Goal: Find specific page/section: Find specific page/section

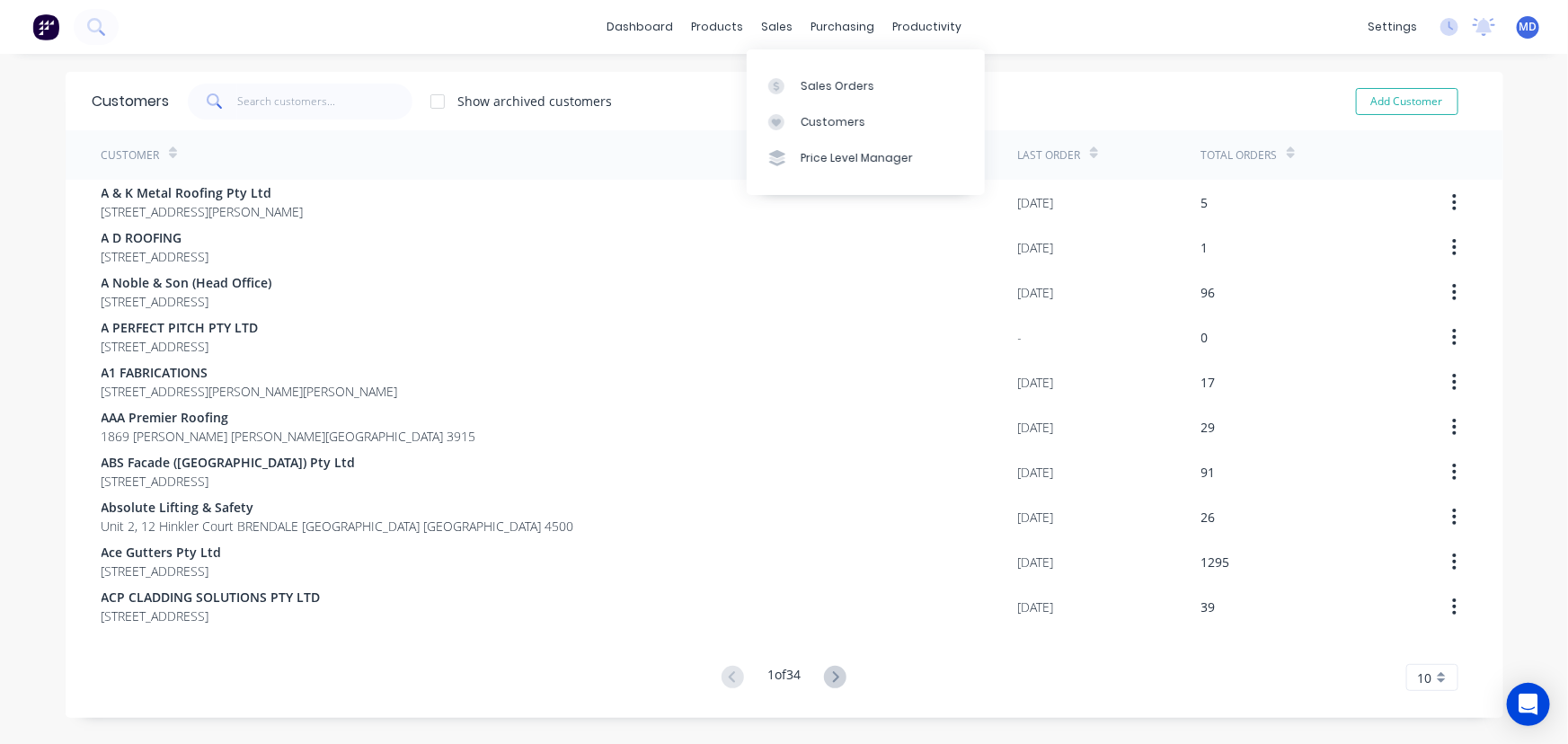
click at [836, 124] on div "Customers" at bounding box center [833, 123] width 65 height 17
click at [305, 107] on input "text" at bounding box center [324, 101] width 175 height 36
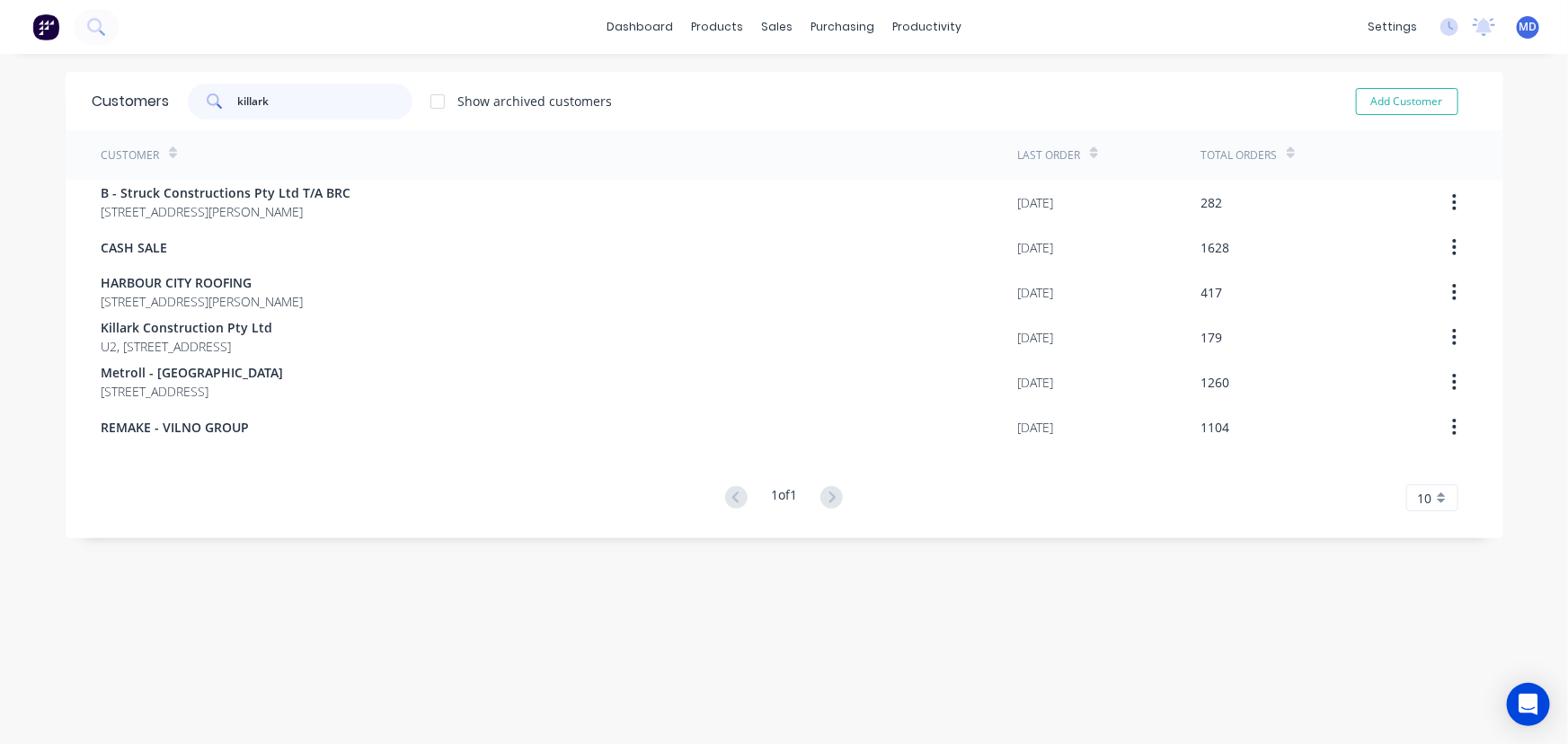
type input "killark"
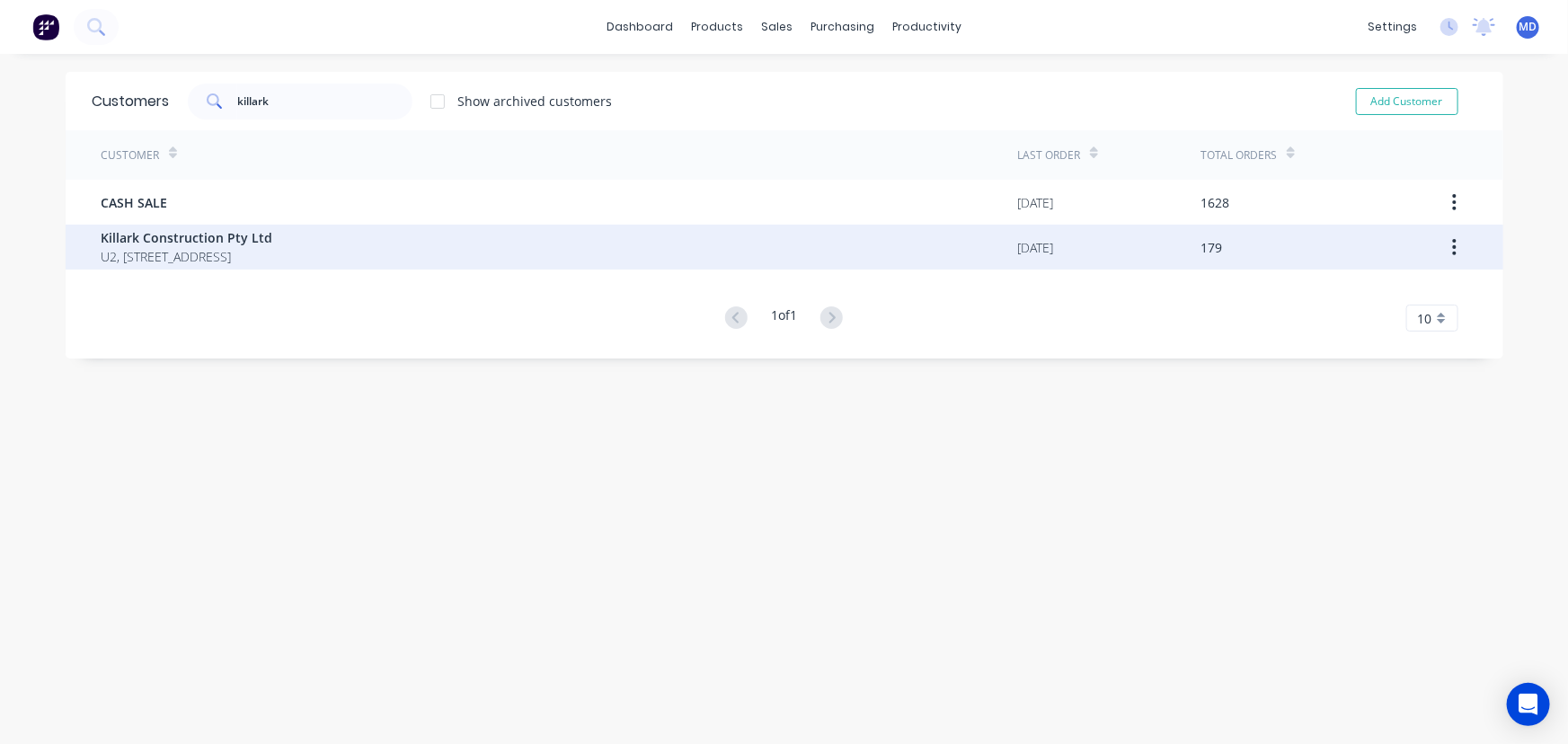
click at [223, 239] on span "Killark Construction Pty Ltd" at bounding box center [187, 238] width 171 height 18
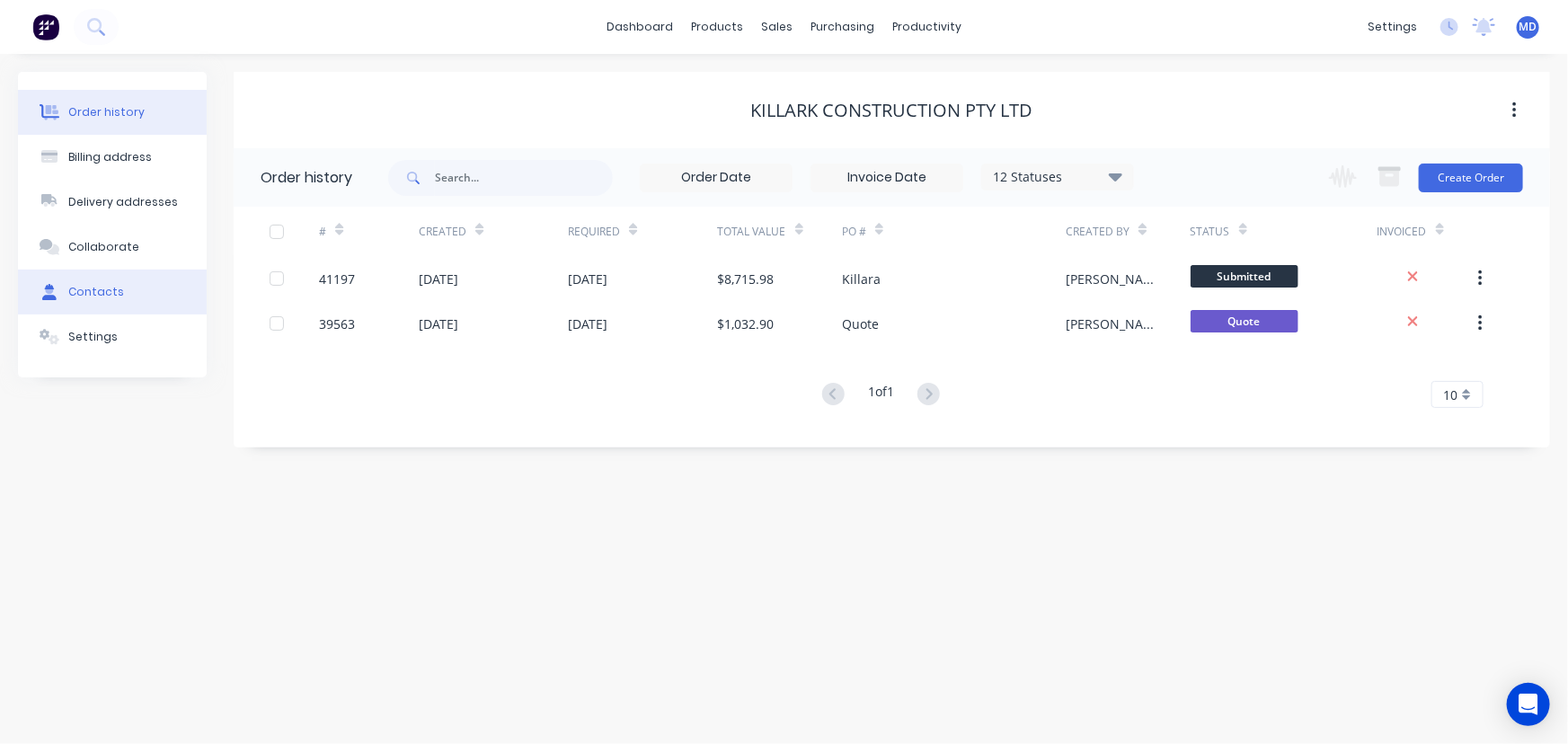
click at [89, 300] on div "Contacts" at bounding box center [96, 292] width 55 height 17
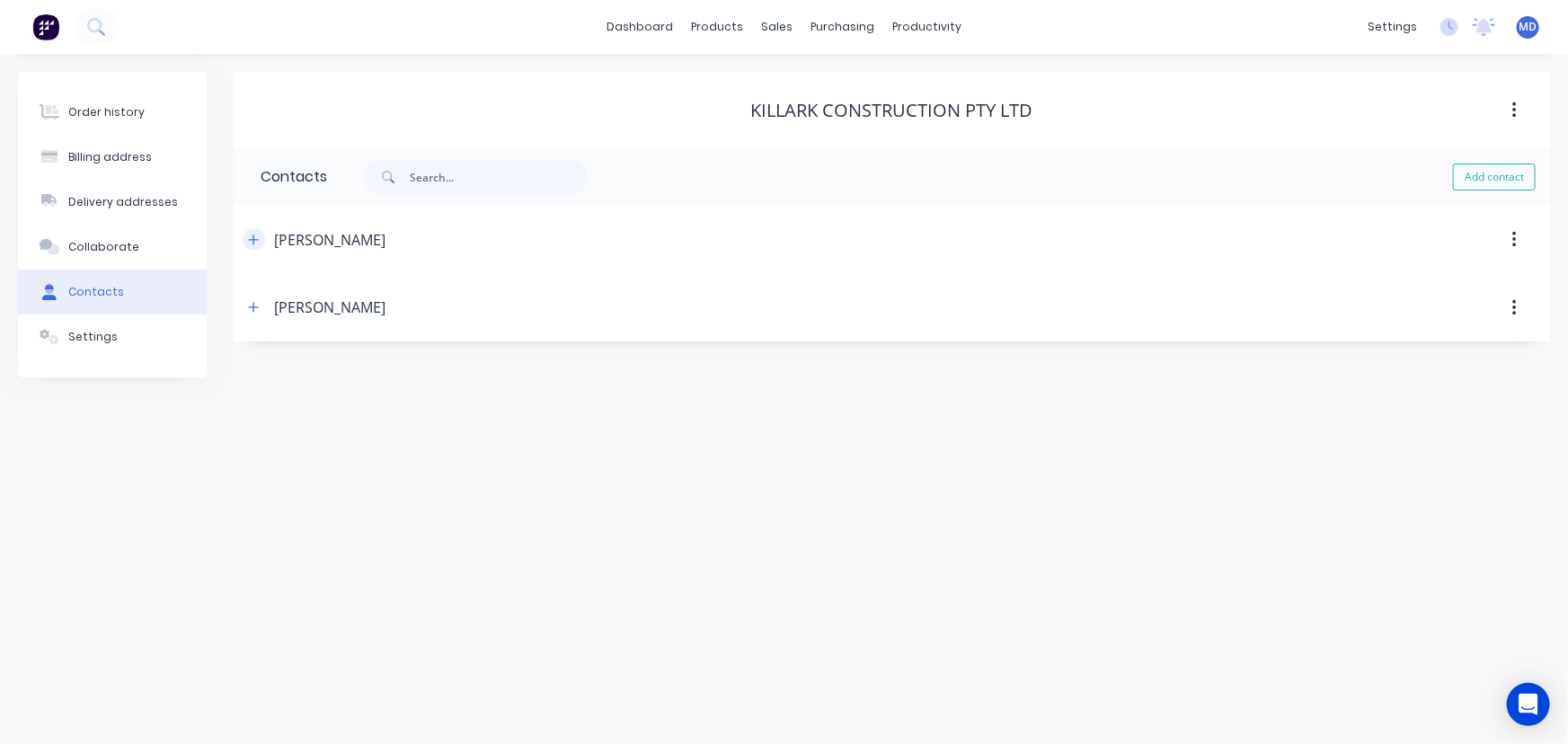
click at [255, 241] on icon "button" at bounding box center [253, 240] width 11 height 13
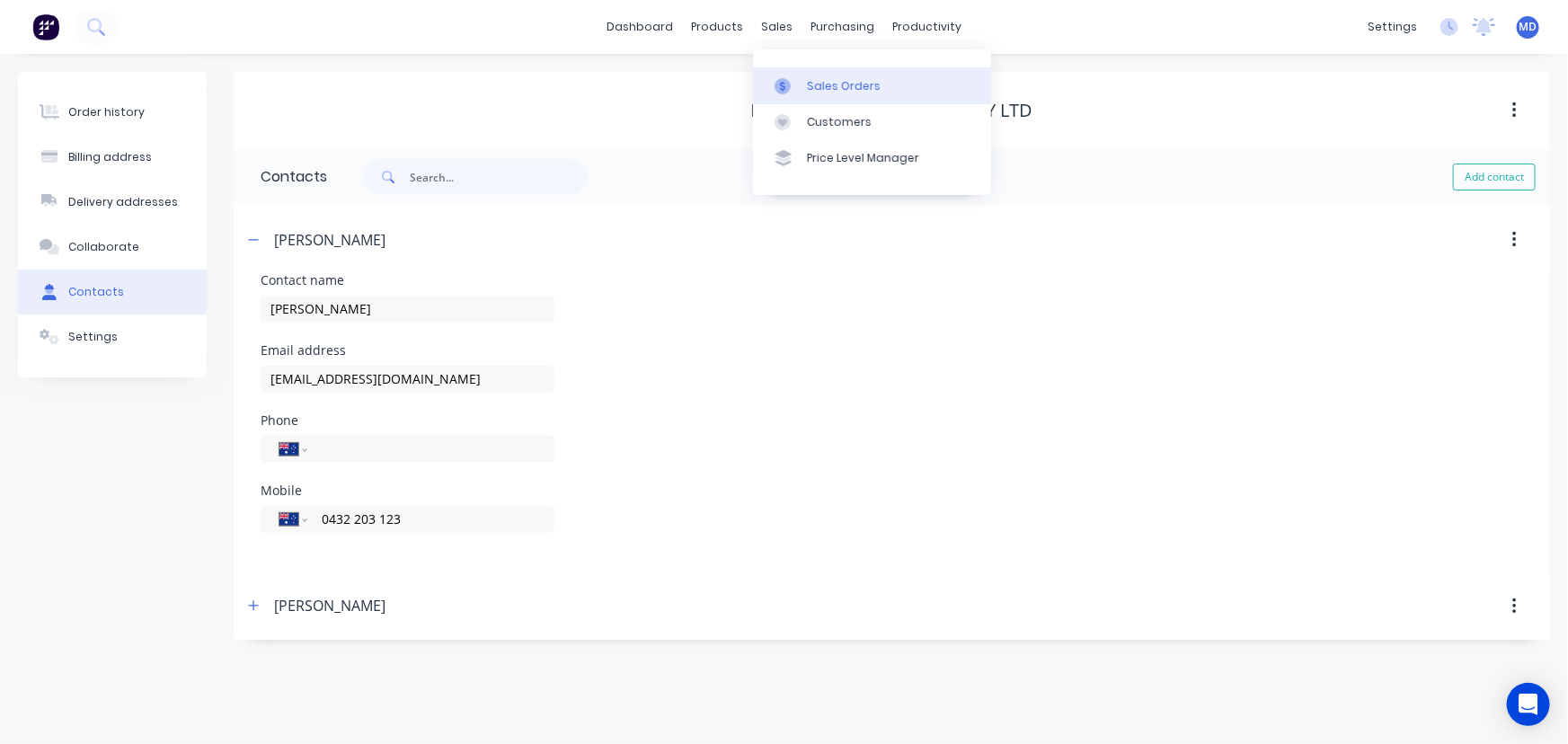
click at [843, 84] on div "Sales Orders" at bounding box center [844, 87] width 74 height 17
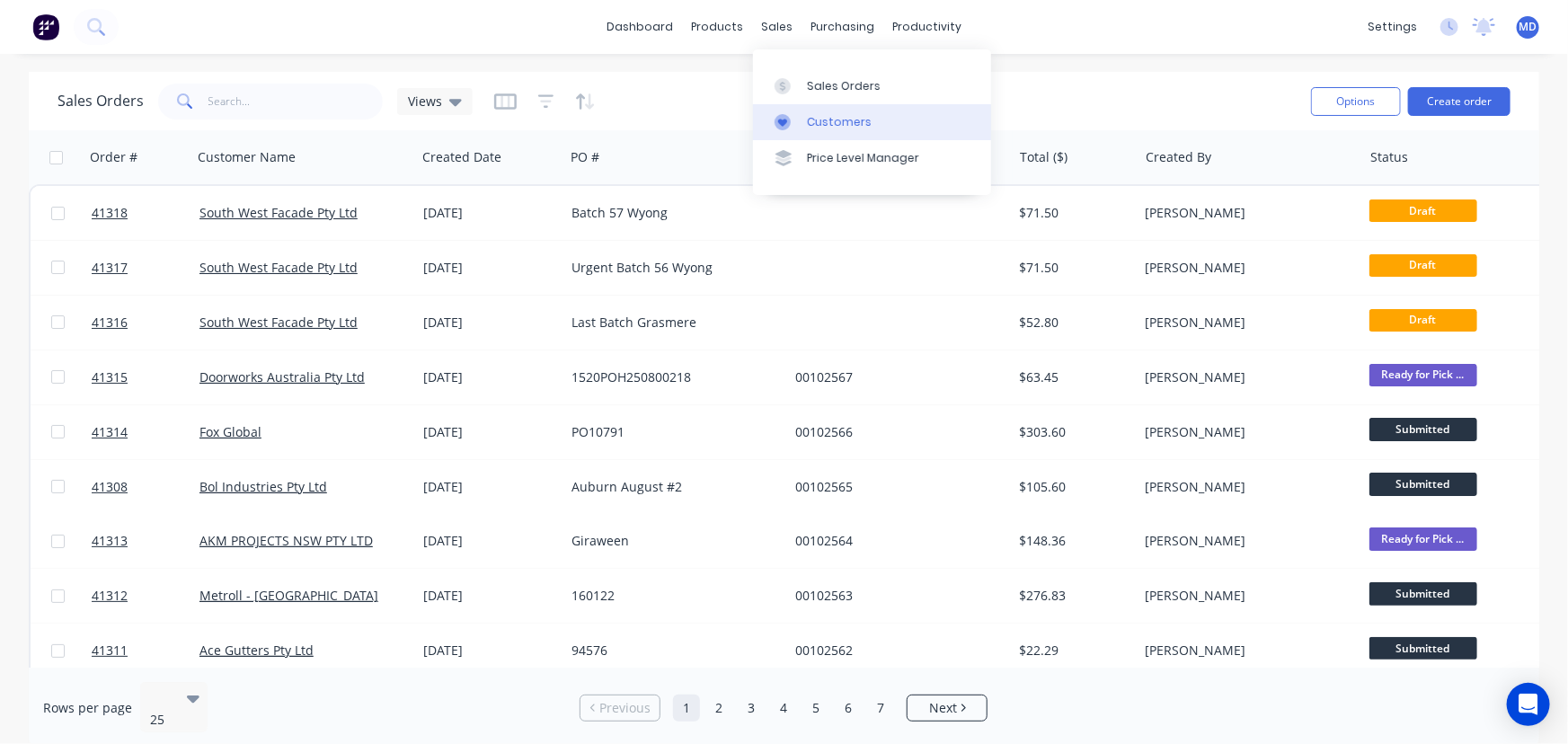
click at [849, 115] on div "Customers" at bounding box center [840, 123] width 65 height 17
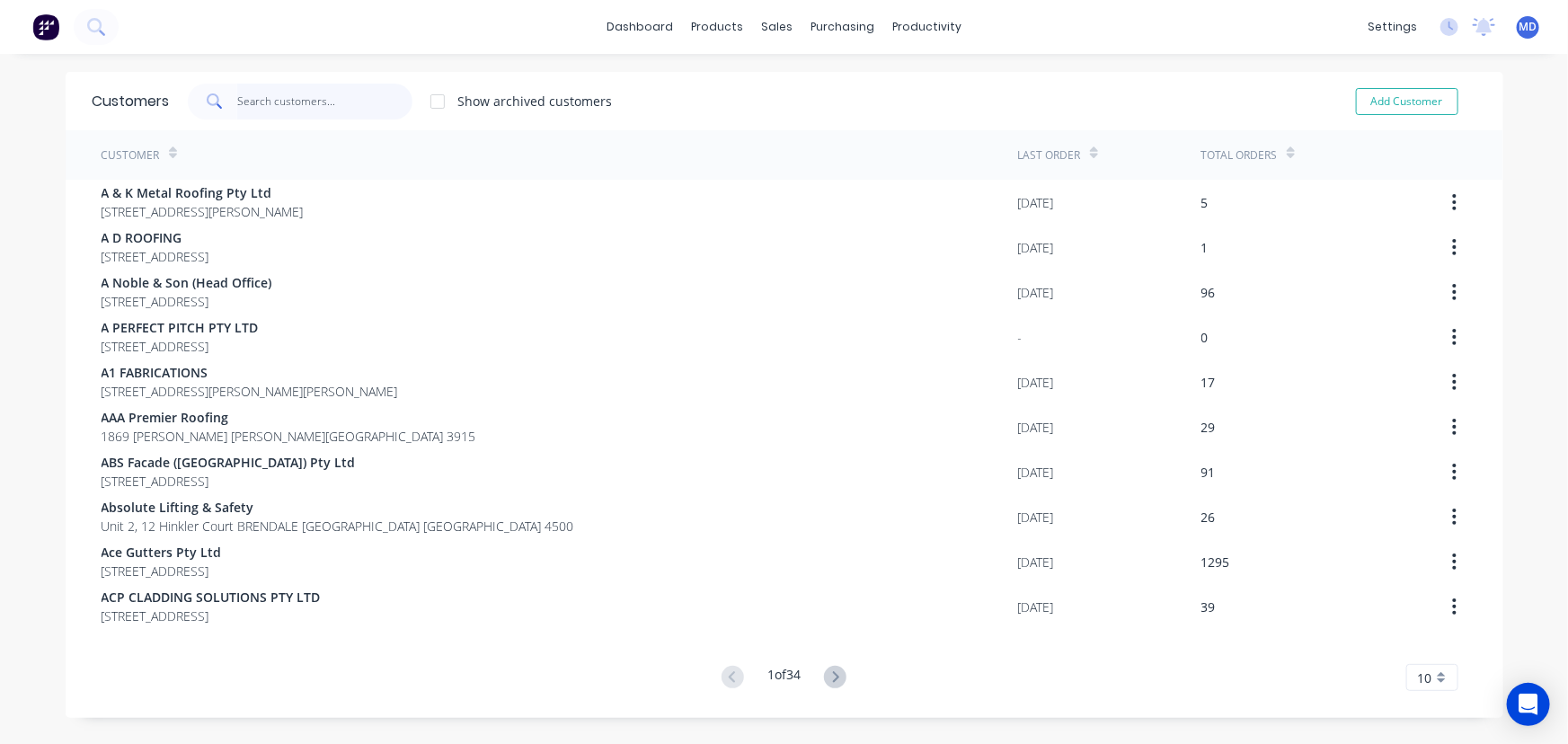
drag, startPoint x: 324, startPoint y: 108, endPoint x: 314, endPoint y: 110, distance: 10.2
click at [323, 108] on input "text" at bounding box center [324, 101] width 175 height 36
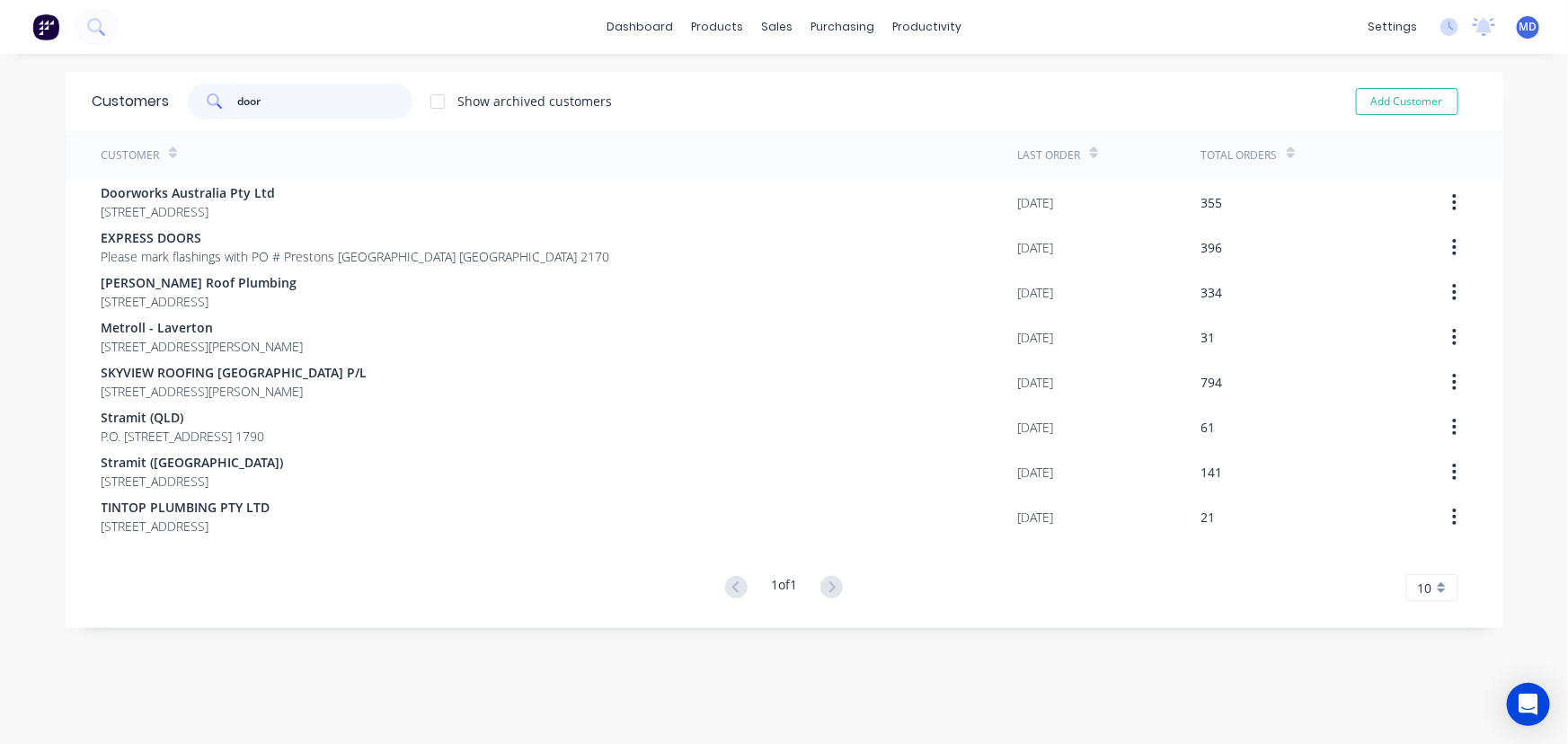
type input "door"
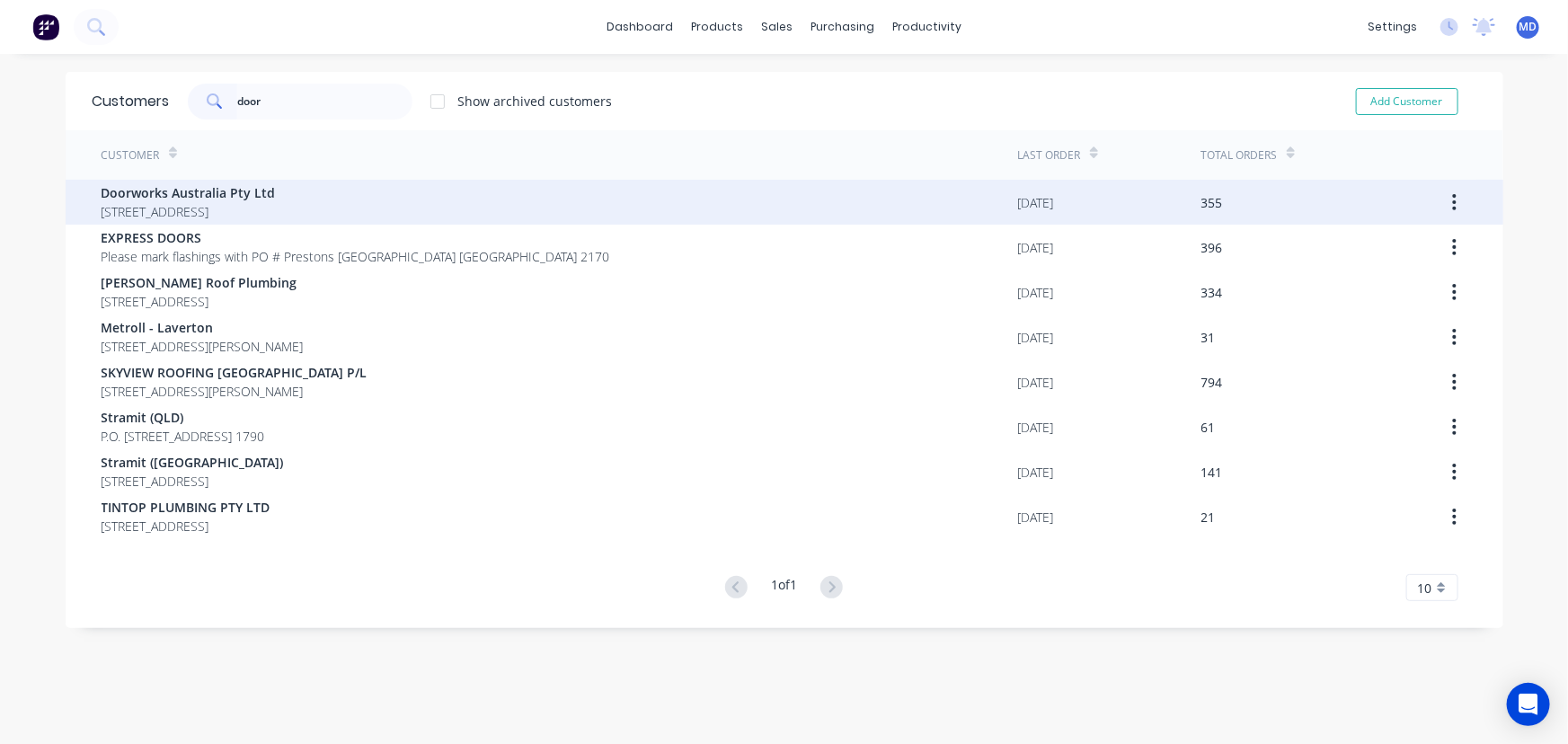
click at [276, 193] on span "Doorworks Australia Pty Ltd" at bounding box center [188, 193] width 174 height 18
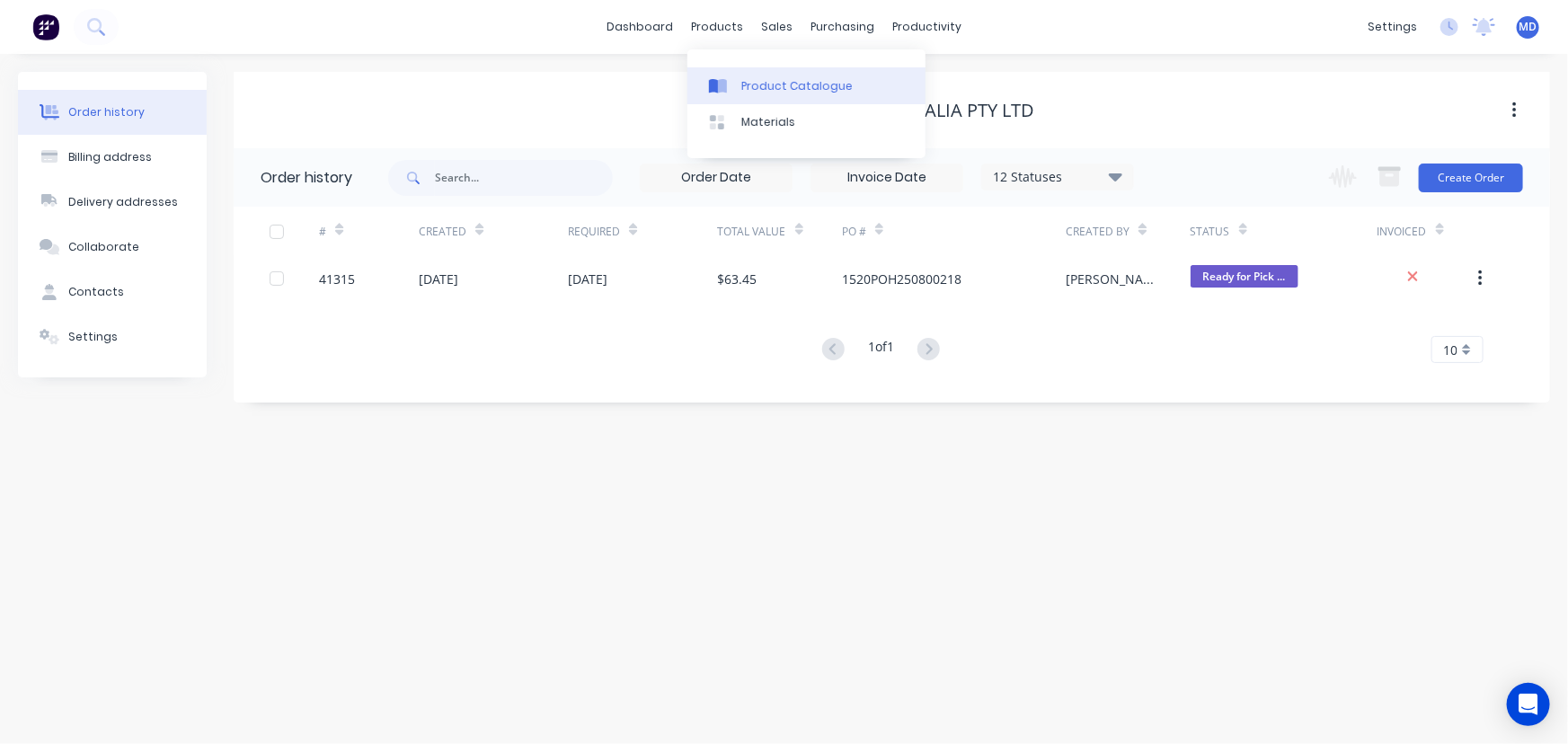
click at [788, 78] on div "Product Catalogue" at bounding box center [796, 87] width 112 height 17
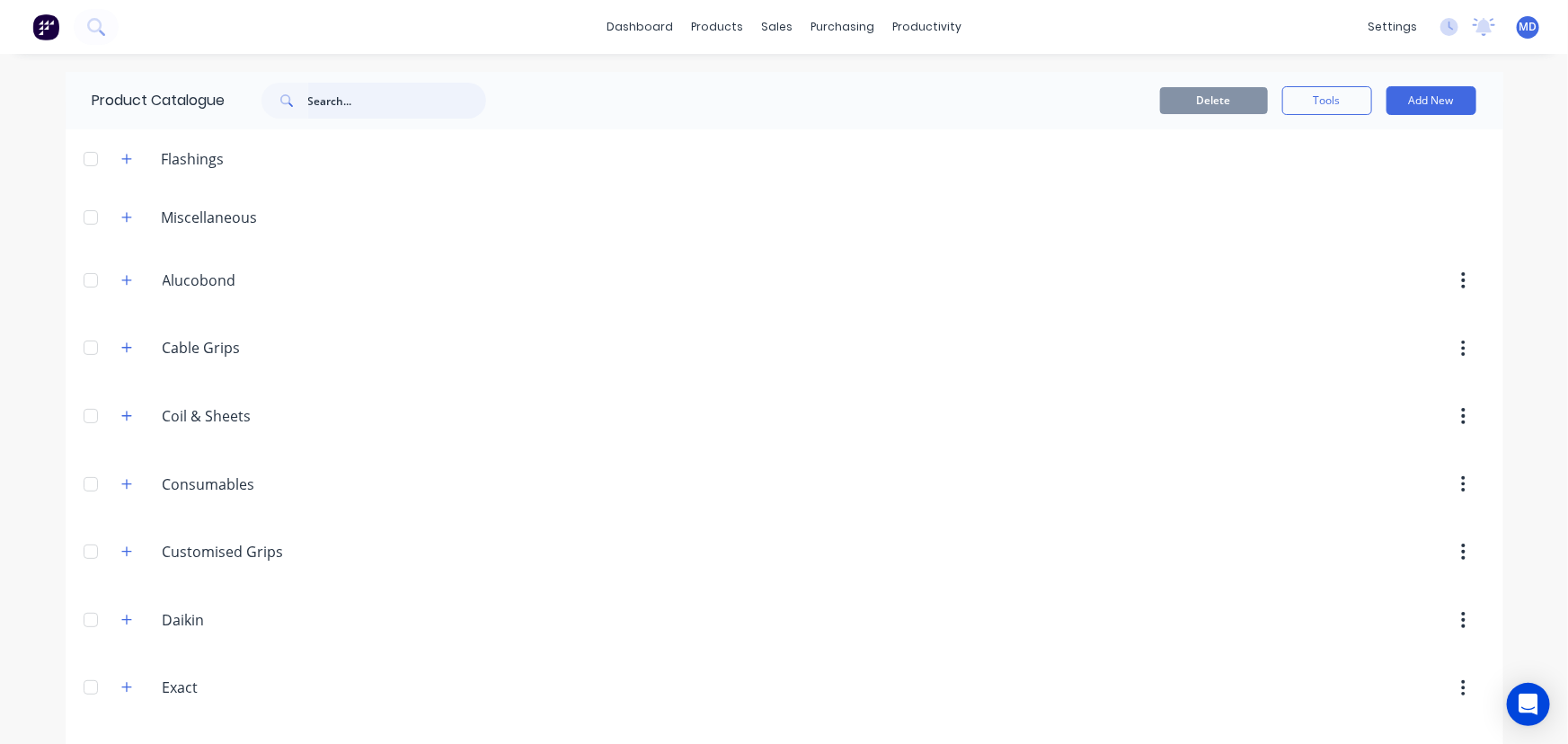
click at [371, 104] on input "text" at bounding box center [396, 100] width 178 height 36
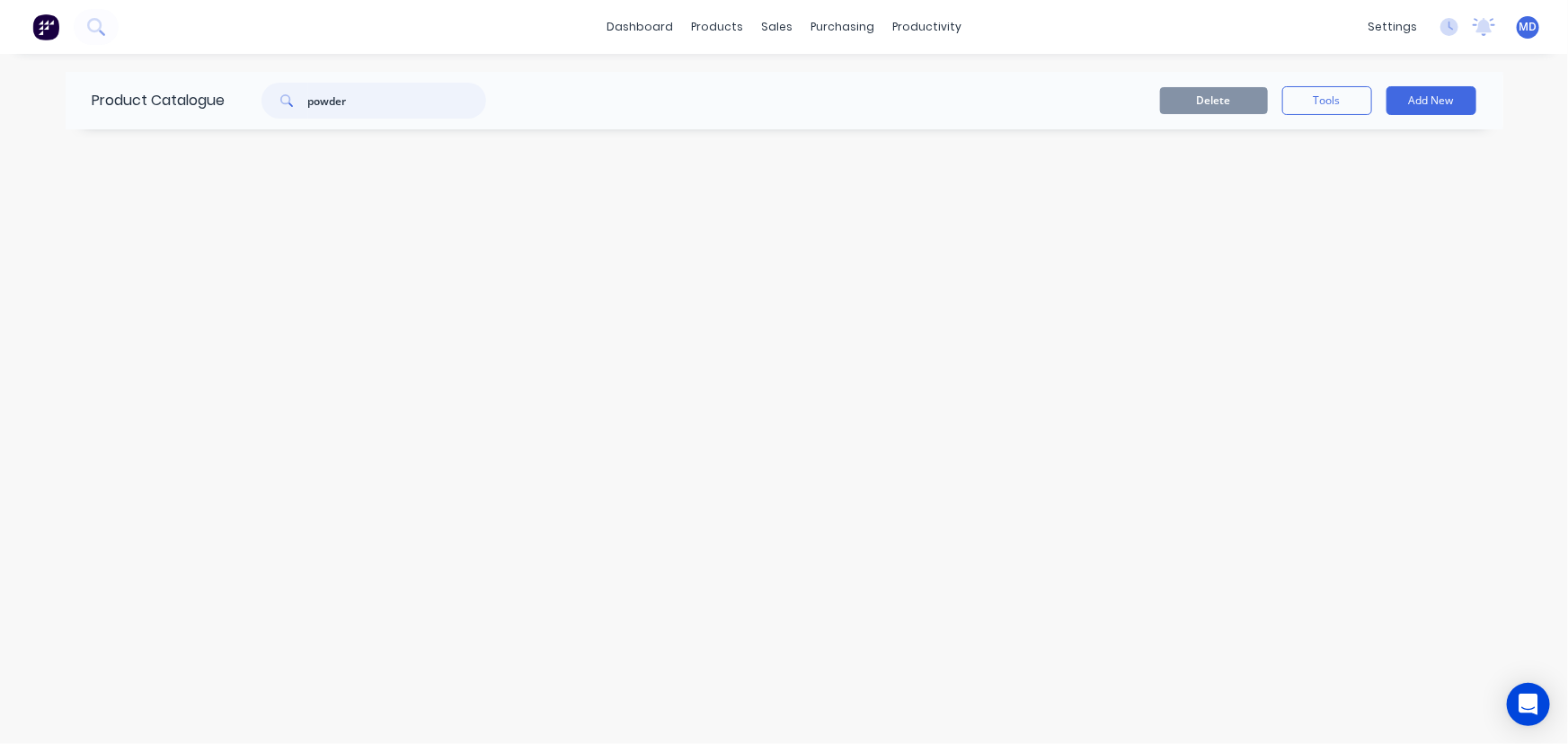
type input "powder"
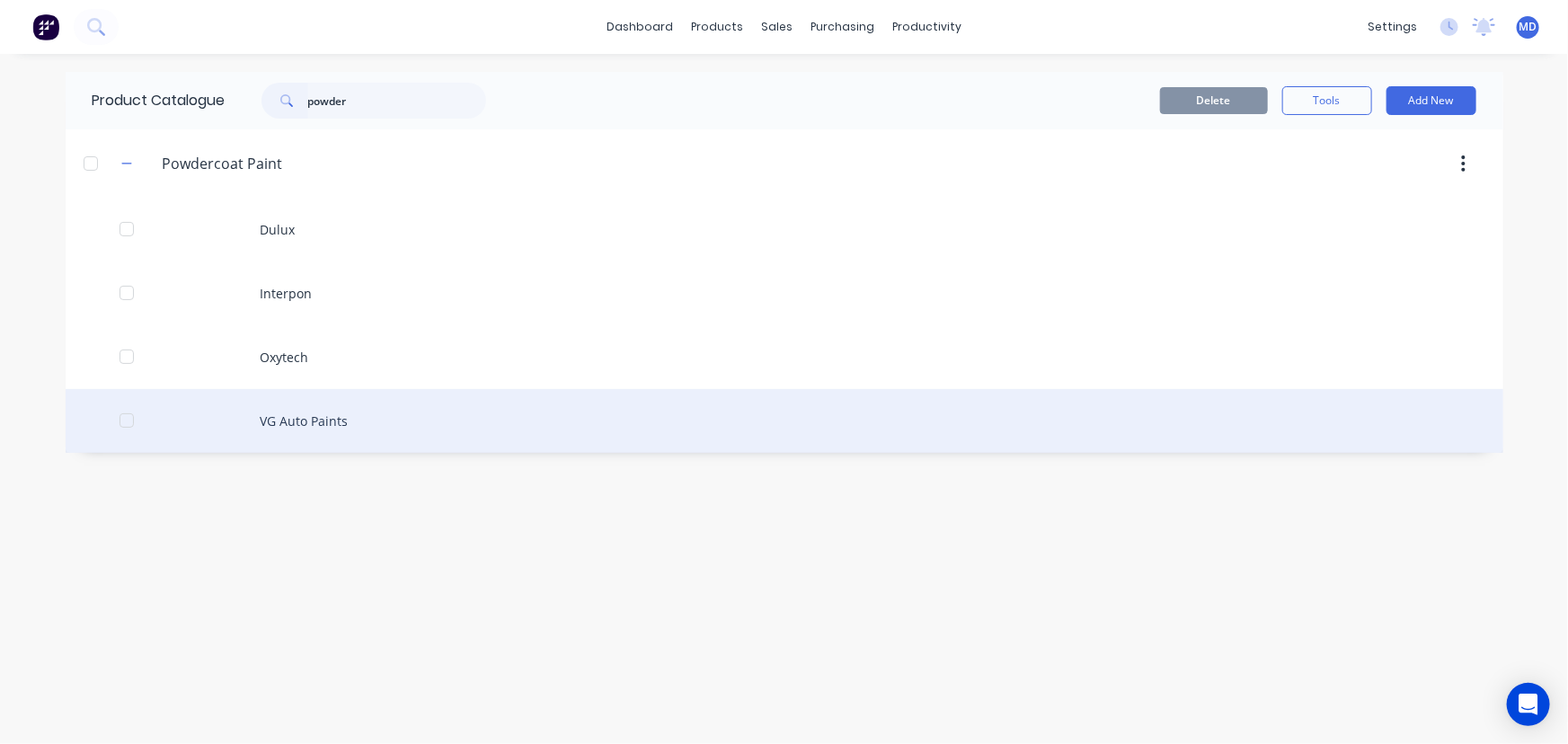
click at [325, 427] on div "VG Auto Paints" at bounding box center [784, 420] width 1438 height 64
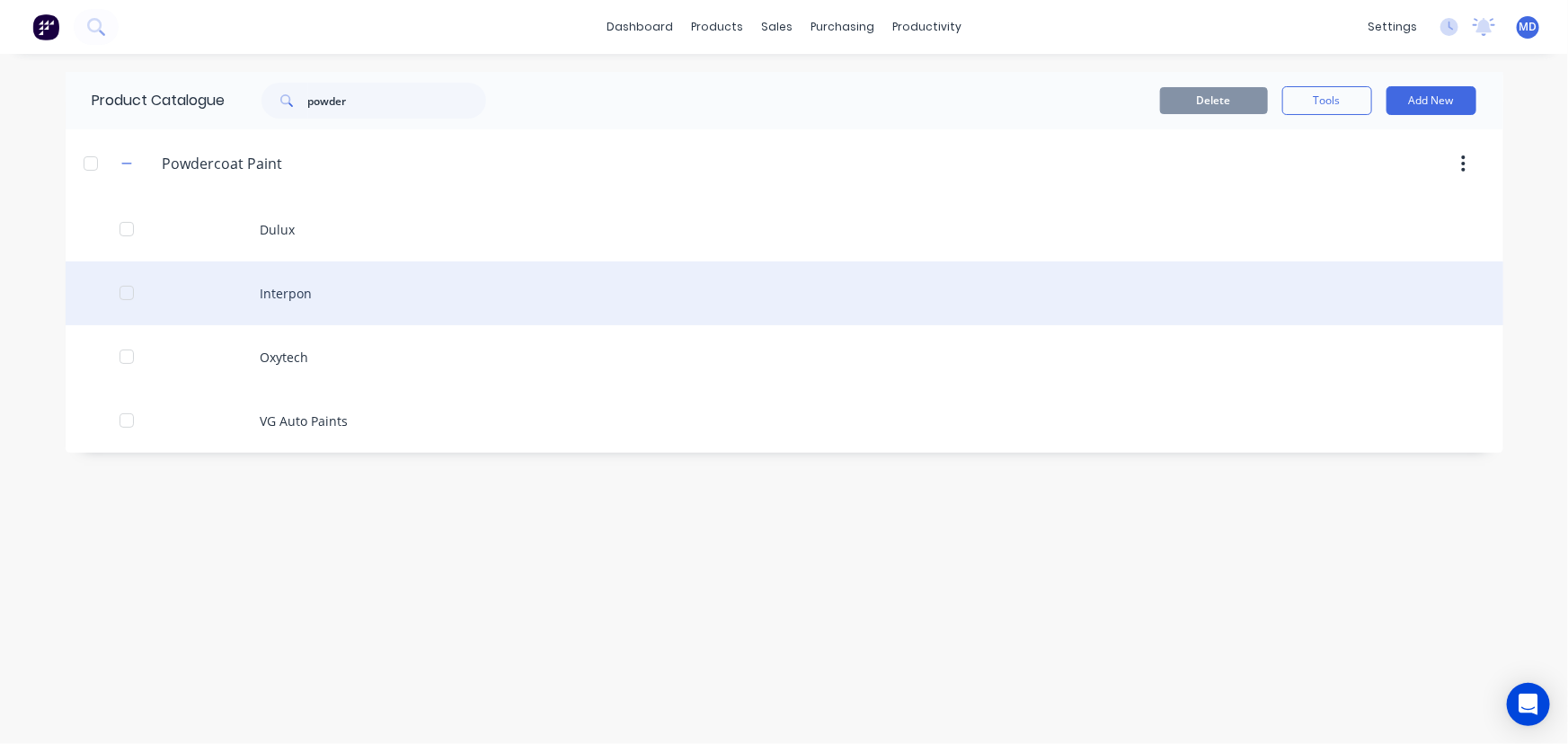
click at [293, 296] on div "Interpon" at bounding box center [784, 293] width 1438 height 64
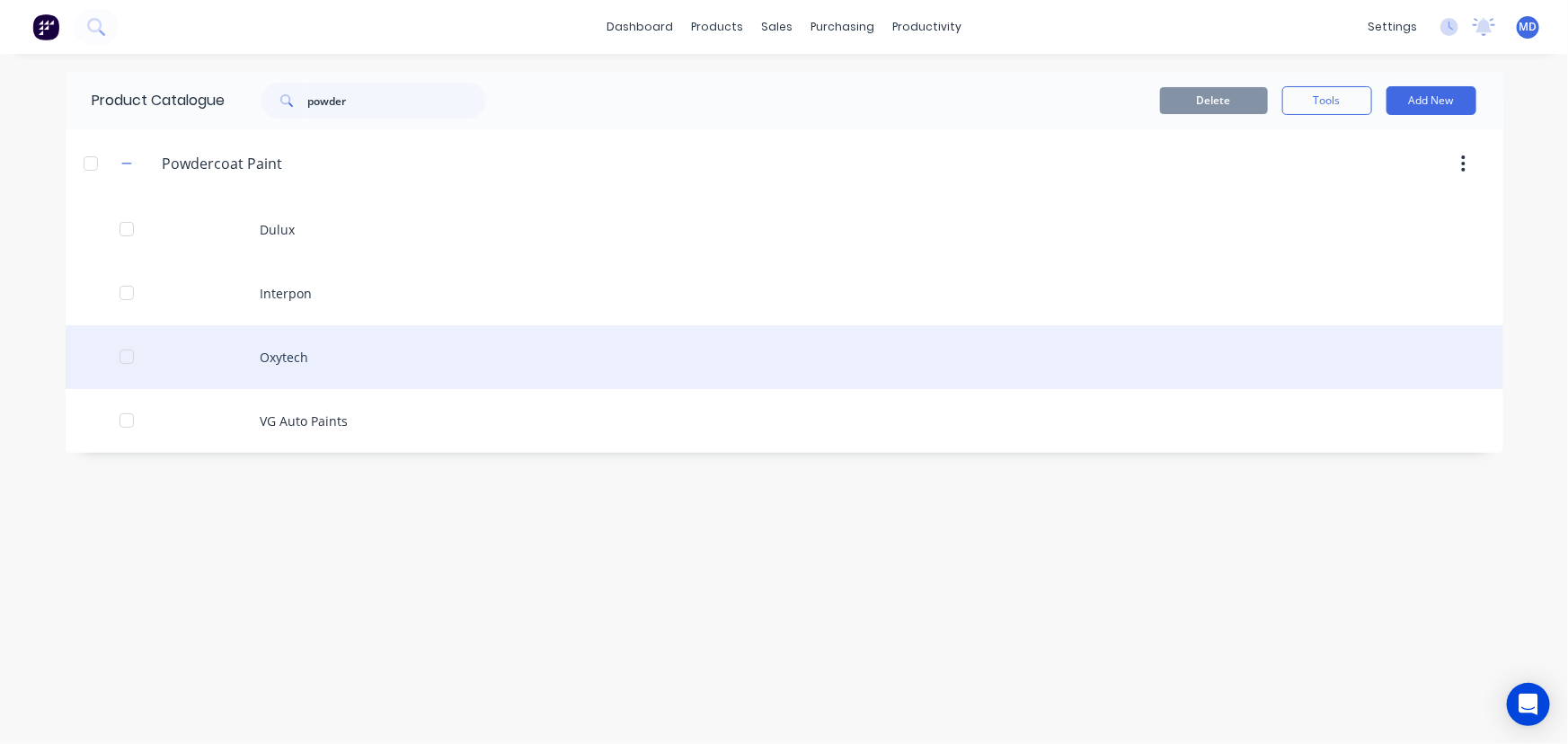
click at [291, 352] on div "Oxytech" at bounding box center [784, 357] width 1438 height 64
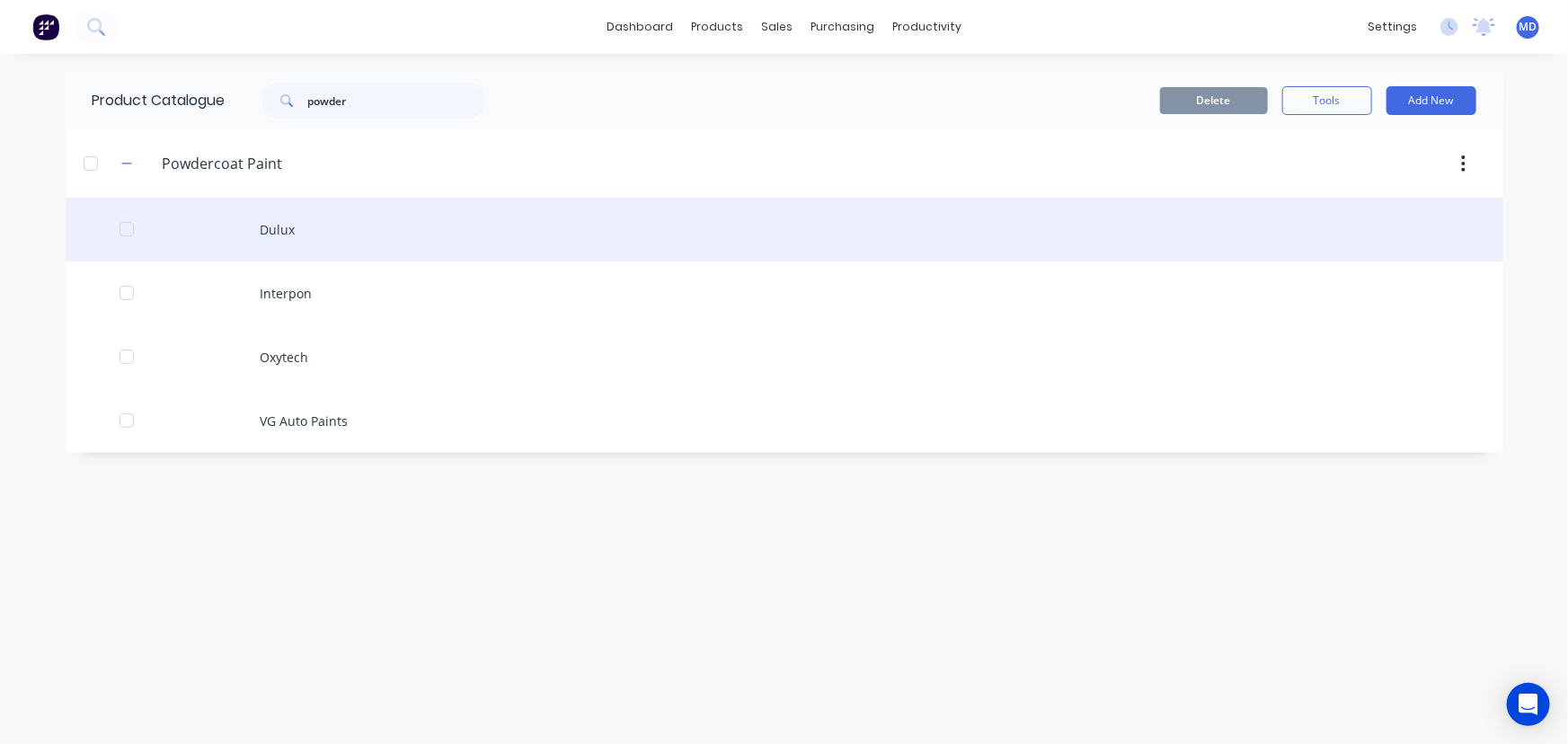
click at [299, 224] on div "Dulux" at bounding box center [784, 229] width 1438 height 64
